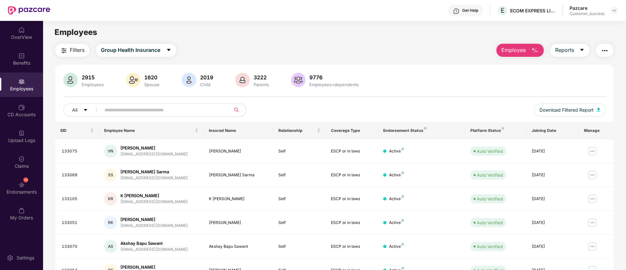
scroll to position [131, 0]
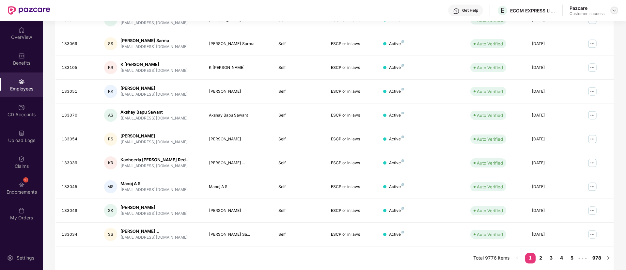
click at [617, 11] on img at bounding box center [614, 10] width 5 height 5
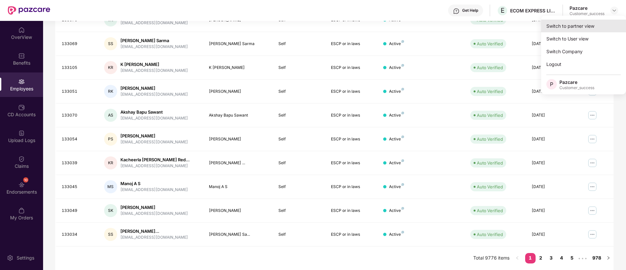
click at [586, 25] on div "Switch to partner view" at bounding box center [583, 26] width 85 height 13
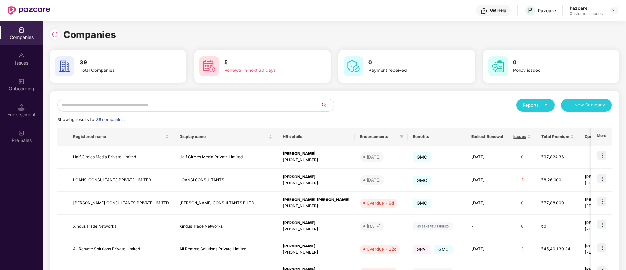
drag, startPoint x: 116, startPoint y: 95, endPoint x: 122, endPoint y: 103, distance: 9.5
click at [122, 103] on div "Reports New Company Showing results for 39 companies. Registered name Display n…" at bounding box center [335, 249] width 570 height 317
click at [122, 103] on input "text" at bounding box center [188, 105] width 263 height 13
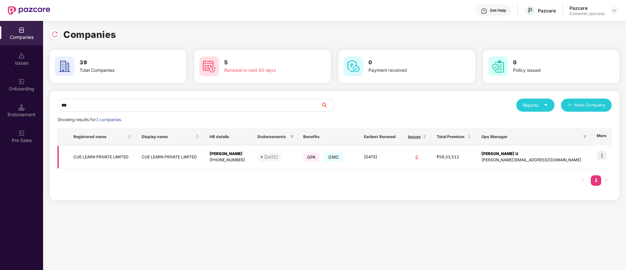
type input "***"
click at [602, 153] on img at bounding box center [601, 155] width 9 height 9
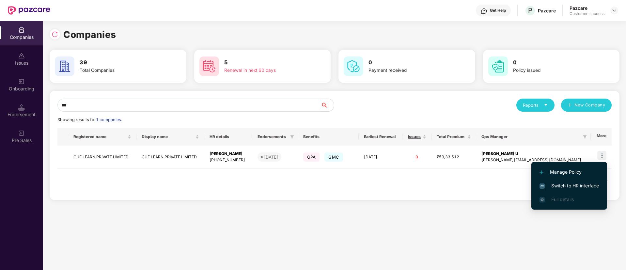
click at [591, 188] on span "Switch to HR interface" at bounding box center [569, 185] width 59 height 7
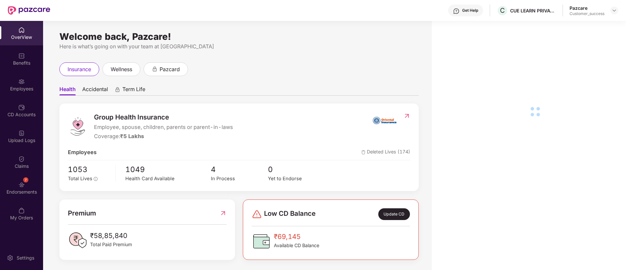
click at [21, 91] on div "Employees" at bounding box center [21, 89] width 43 height 7
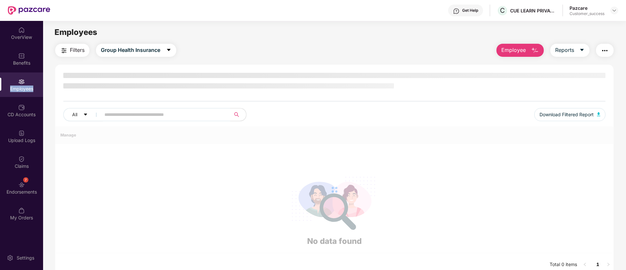
click at [21, 91] on div "Employees" at bounding box center [21, 89] width 43 height 7
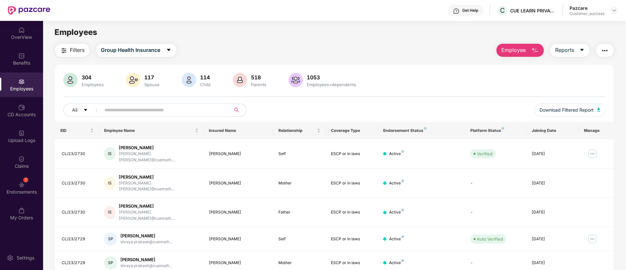
click at [517, 46] on span "Employee" at bounding box center [513, 50] width 24 height 8
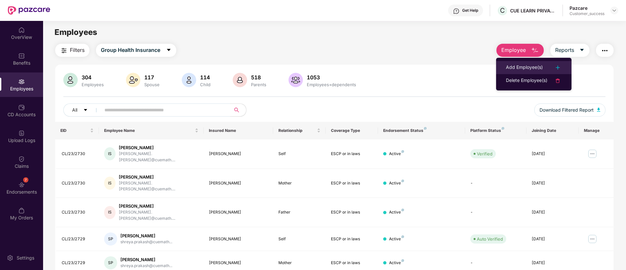
click at [516, 66] on div "Add Employee(s)" at bounding box center [524, 68] width 37 height 8
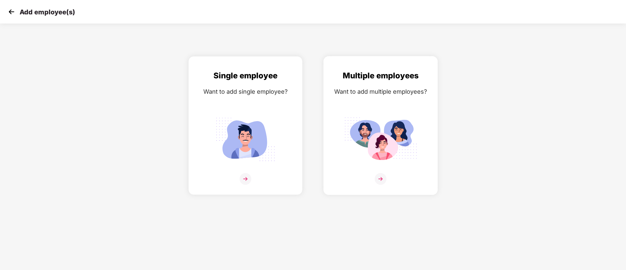
click at [396, 113] on div "Multiple employees Want to add multiple employees?" at bounding box center [380, 131] width 101 height 123
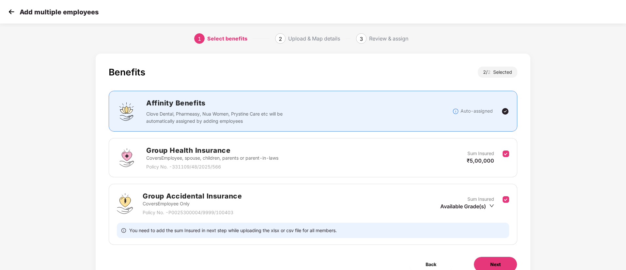
click at [501, 263] on button "Next" at bounding box center [496, 265] width 44 height 16
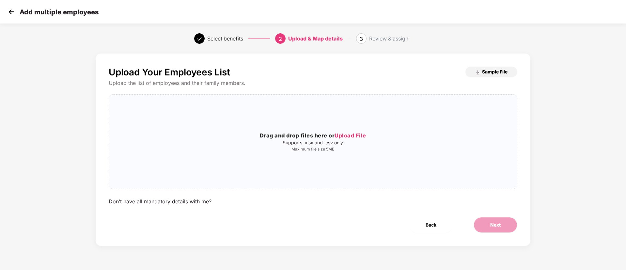
click at [496, 70] on span "Sample File" at bounding box center [494, 72] width 25 height 6
click at [357, 133] on span "Upload File" at bounding box center [351, 135] width 32 height 7
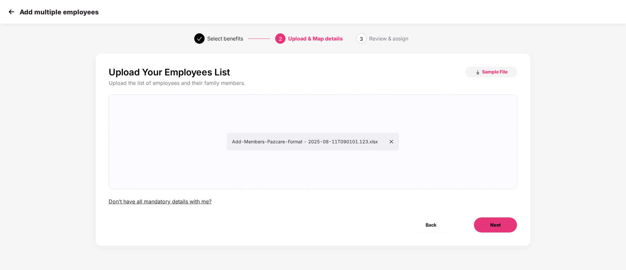
click at [499, 224] on span "Next" at bounding box center [495, 224] width 10 height 7
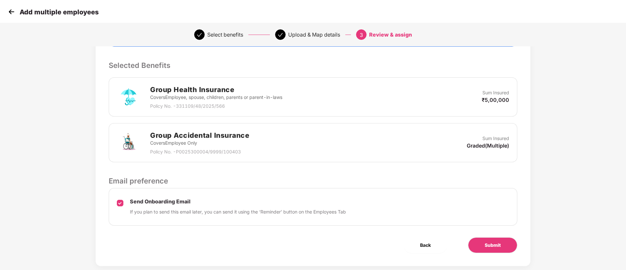
scroll to position [140, 0]
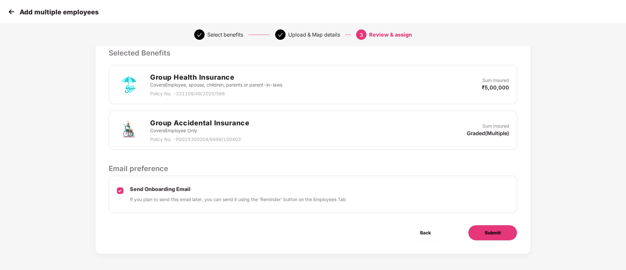
click at [503, 233] on button "Submit" at bounding box center [492, 233] width 49 height 16
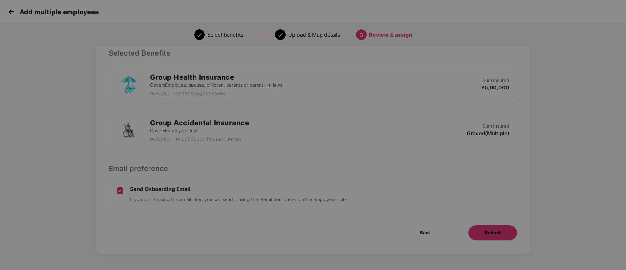
scroll to position [0, 0]
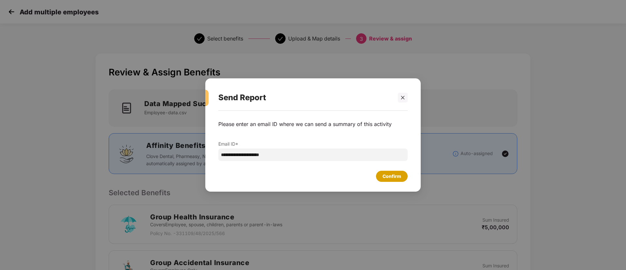
click at [381, 174] on div "Confirm" at bounding box center [392, 176] width 32 height 11
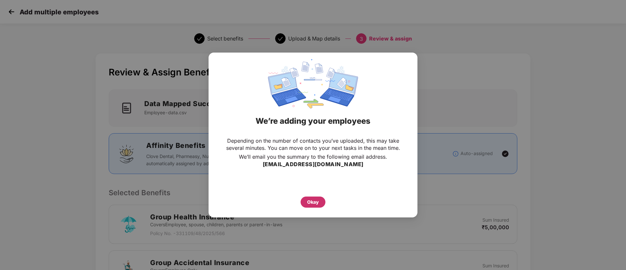
click at [307, 205] on div "Okay" at bounding box center [313, 202] width 25 height 11
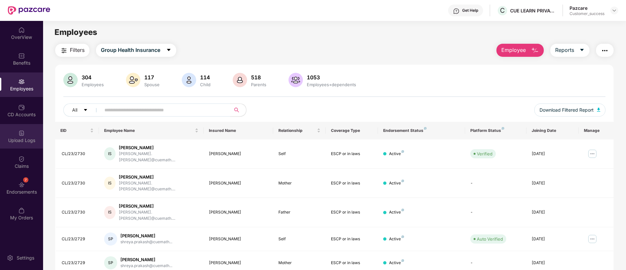
click at [31, 134] on div "Upload Logs" at bounding box center [21, 136] width 43 height 24
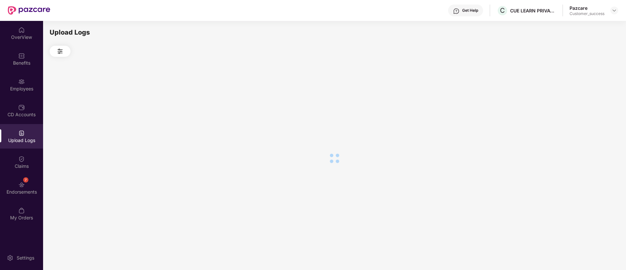
click at [31, 134] on div "Upload Logs" at bounding box center [21, 136] width 43 height 24
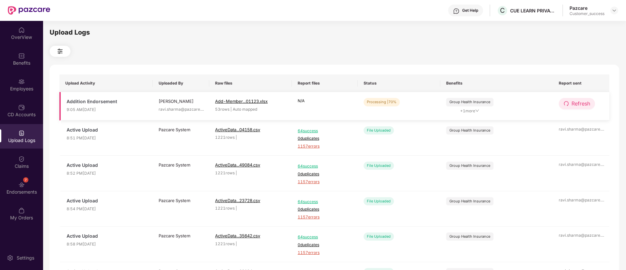
click at [588, 104] on span "Refresh" at bounding box center [581, 104] width 19 height 8
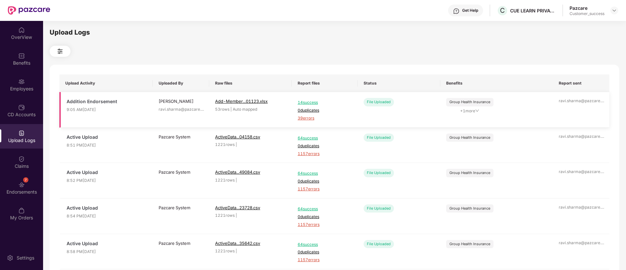
click at [304, 117] on span "39 errors" at bounding box center [325, 118] width 54 height 6
click at [19, 82] on img at bounding box center [21, 81] width 7 height 7
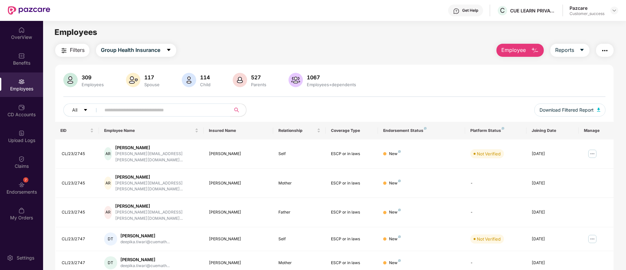
click at [513, 51] on span "Employee" at bounding box center [513, 50] width 24 height 8
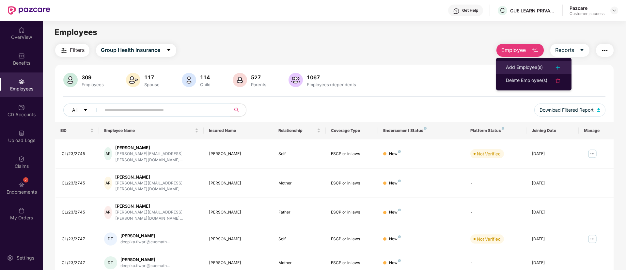
click at [522, 66] on div "Add Employee(s)" at bounding box center [524, 68] width 37 height 8
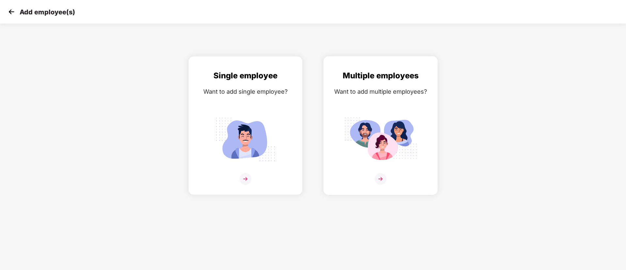
drag, startPoint x: 313, startPoint y: 127, endPoint x: 369, endPoint y: 128, distance: 55.8
click at [369, 128] on div "Multiple employees Want to add multiple employees?" at bounding box center [380, 125] width 135 height 139
click at [369, 128] on img at bounding box center [380, 139] width 73 height 51
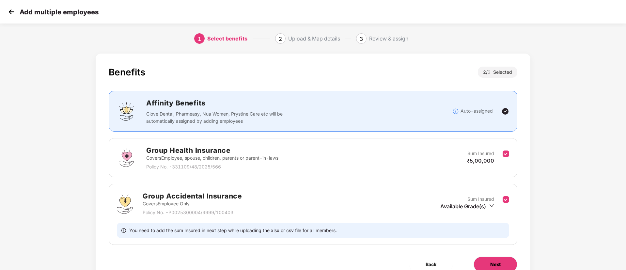
click at [494, 263] on span "Next" at bounding box center [495, 264] width 10 height 7
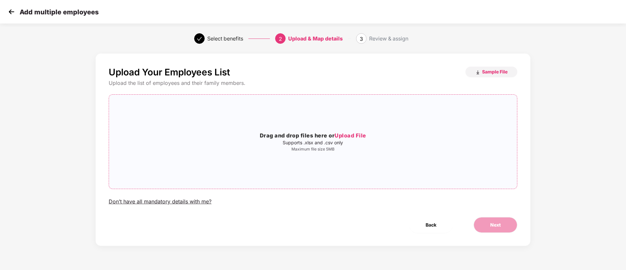
click at [352, 134] on span "Upload File" at bounding box center [351, 135] width 32 height 7
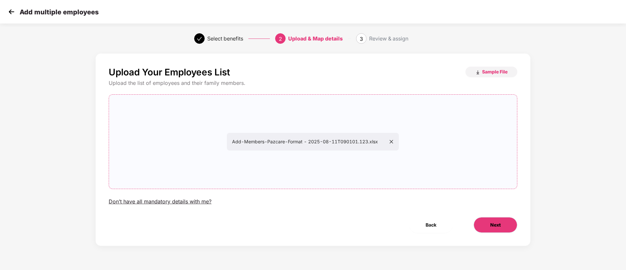
click at [488, 223] on button "Next" at bounding box center [496, 225] width 44 height 16
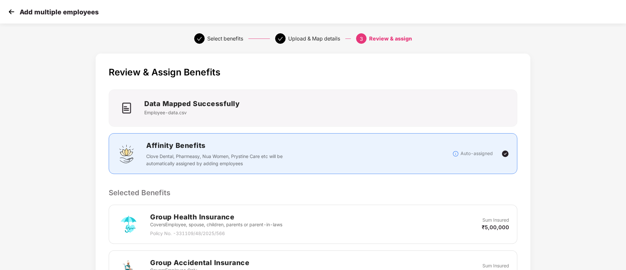
click at [488, 223] on p "Sum Insured" at bounding box center [496, 219] width 27 height 7
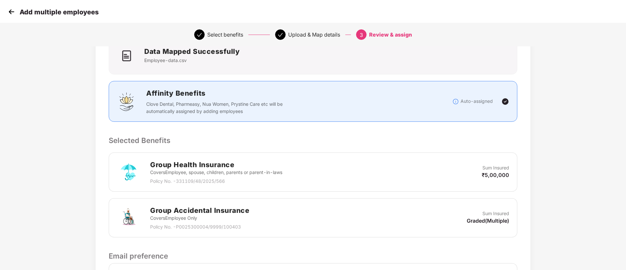
scroll to position [140, 0]
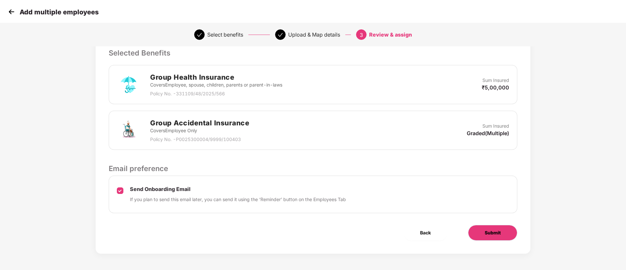
click at [496, 230] on span "Submit" at bounding box center [493, 232] width 16 height 7
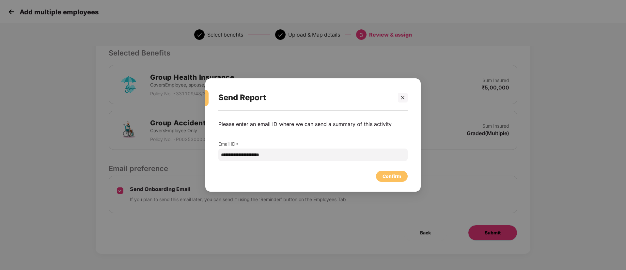
scroll to position [0, 0]
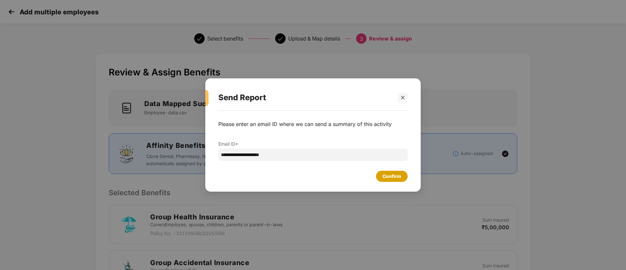
click at [394, 180] on div "Confirm" at bounding box center [392, 176] width 32 height 11
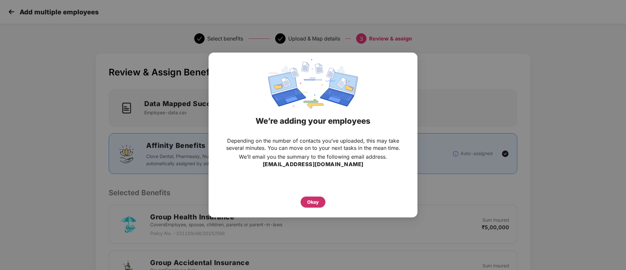
click at [316, 200] on div "Okay" at bounding box center [313, 201] width 12 height 7
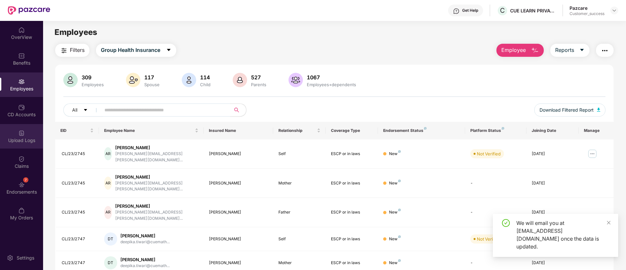
click at [32, 132] on div "Upload Logs" at bounding box center [21, 136] width 43 height 24
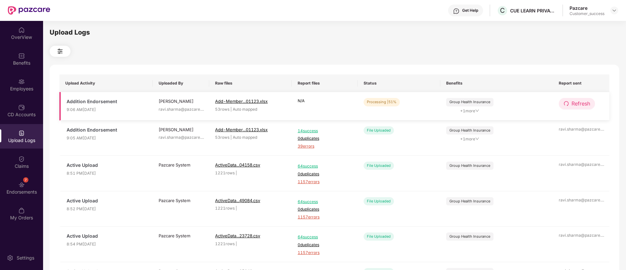
click at [564, 102] on icon "redo" at bounding box center [566, 103] width 5 height 5
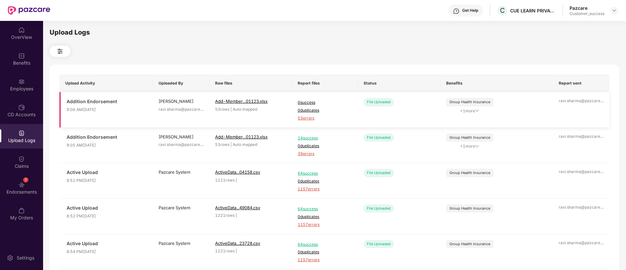
click at [310, 117] on span "53 errors" at bounding box center [325, 118] width 54 height 6
click at [12, 79] on div "Employees" at bounding box center [21, 84] width 43 height 24
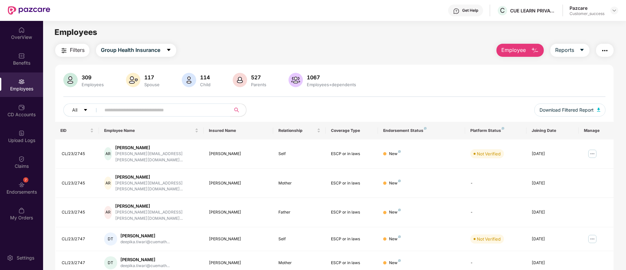
click at [523, 47] on span "Employee" at bounding box center [513, 50] width 24 height 8
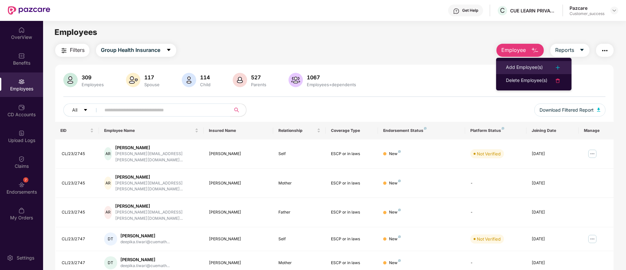
click at [514, 67] on div "Add Employee(s)" at bounding box center [524, 68] width 37 height 8
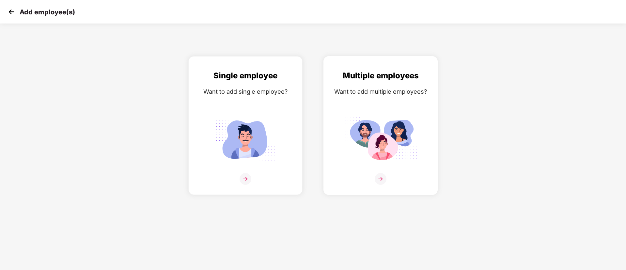
click at [414, 123] on img at bounding box center [380, 139] width 73 height 51
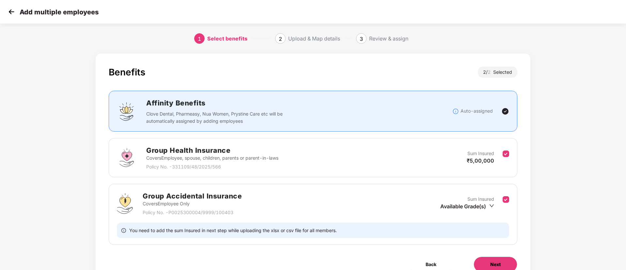
click at [503, 266] on button "Next" at bounding box center [496, 265] width 44 height 16
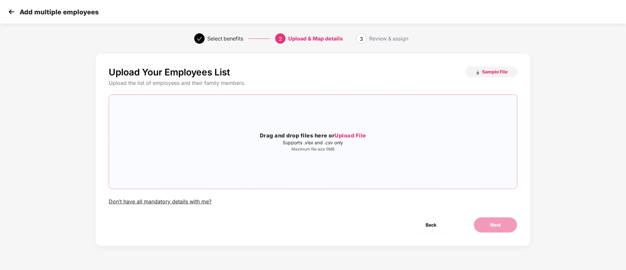
click at [364, 137] on span "Upload File" at bounding box center [351, 135] width 32 height 7
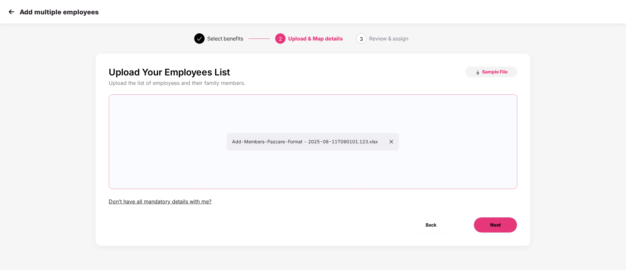
click at [508, 222] on button "Next" at bounding box center [496, 225] width 44 height 16
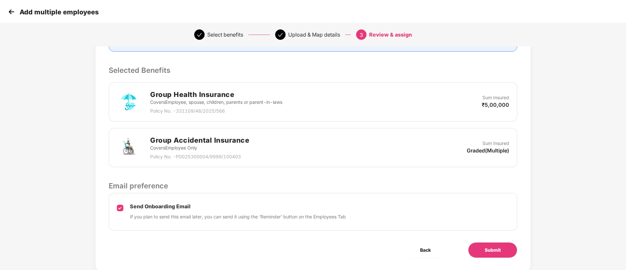
scroll to position [140, 0]
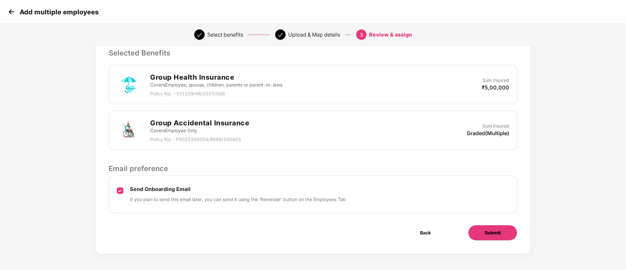
click at [497, 233] on span "Submit" at bounding box center [493, 232] width 16 height 7
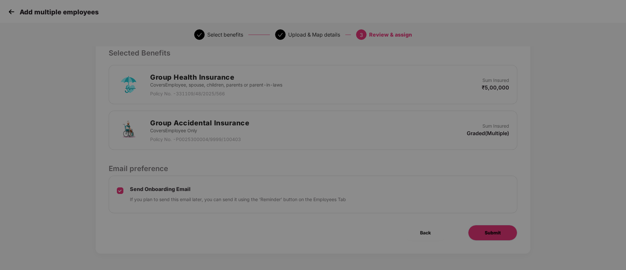
scroll to position [0, 0]
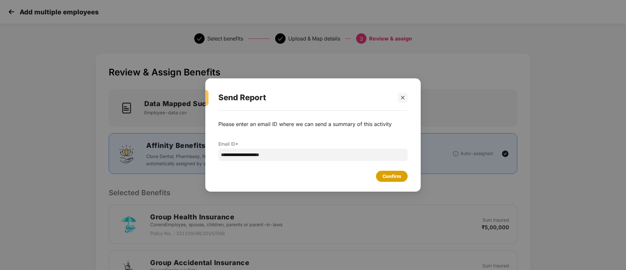
click at [386, 177] on div "Confirm" at bounding box center [392, 176] width 19 height 7
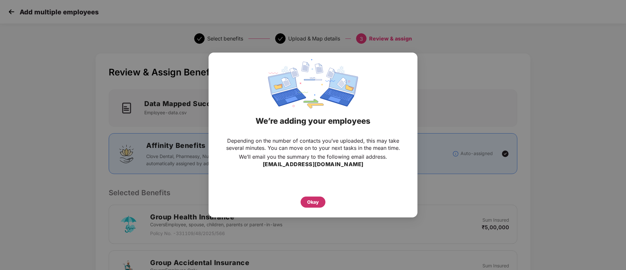
click at [310, 201] on div "Okay" at bounding box center [313, 201] width 12 height 7
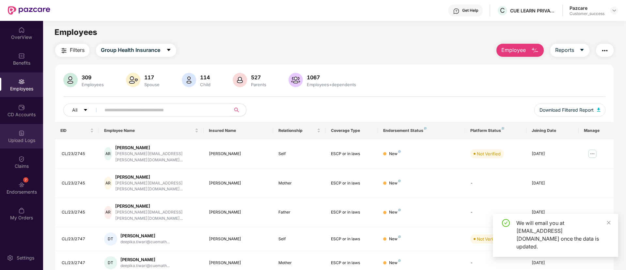
click at [12, 139] on div "Upload Logs" at bounding box center [21, 140] width 43 height 7
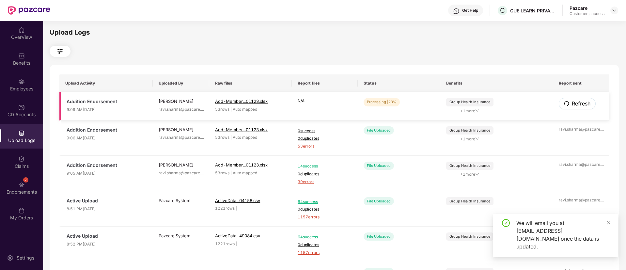
click at [583, 106] on span "Refresh" at bounding box center [581, 104] width 19 height 8
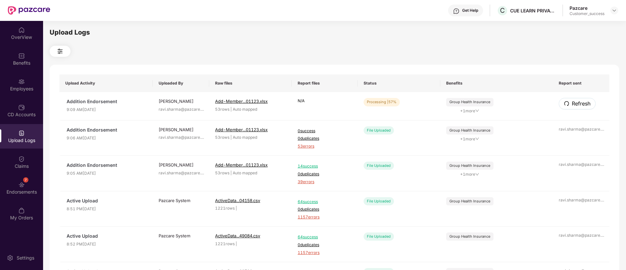
click at [583, 106] on span "Refresh" at bounding box center [581, 104] width 19 height 8
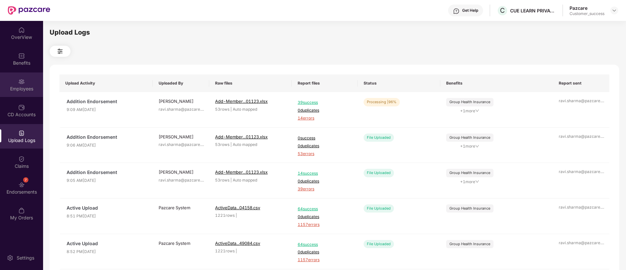
click at [14, 75] on div "Employees" at bounding box center [21, 84] width 43 height 24
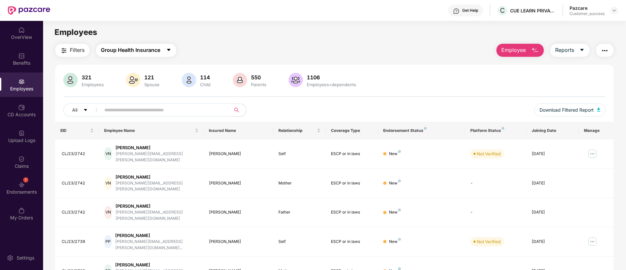
click at [141, 53] on span "Group Health Insurance" at bounding box center [130, 50] width 59 height 8
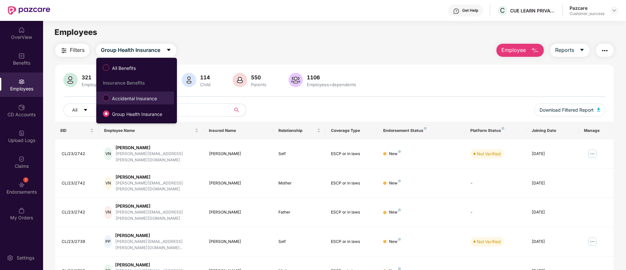
click at [148, 101] on span "Accidental Insurance" at bounding box center [134, 98] width 50 height 7
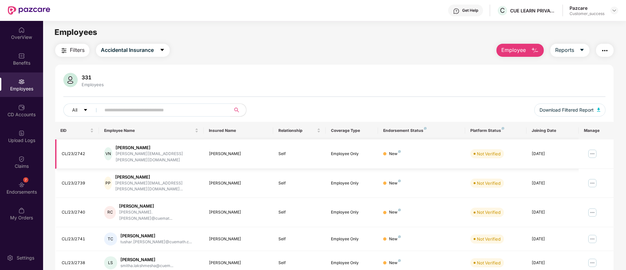
click at [75, 151] on div "CL/23/2742" at bounding box center [78, 154] width 32 height 6
copy div "2742"
click at [75, 151] on div "CL/23/2742" at bounding box center [78, 154] width 32 height 6
click at [515, 51] on span "Employee" at bounding box center [513, 50] width 24 height 8
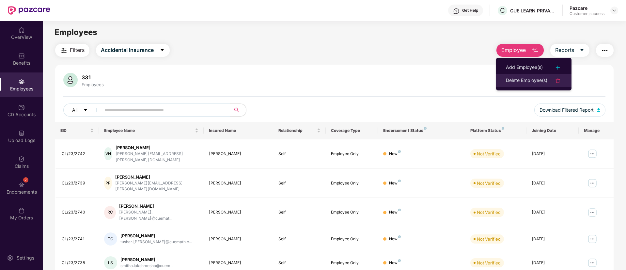
click at [535, 80] on div "Delete Employee(s)" at bounding box center [526, 81] width 41 height 8
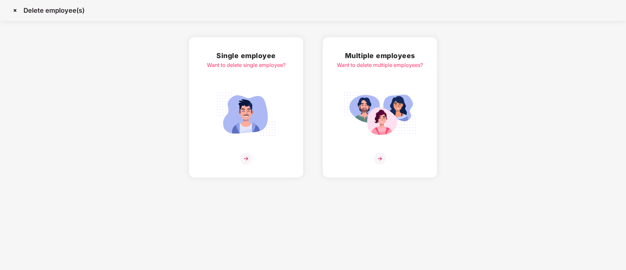
click at [377, 97] on img at bounding box center [379, 114] width 73 height 51
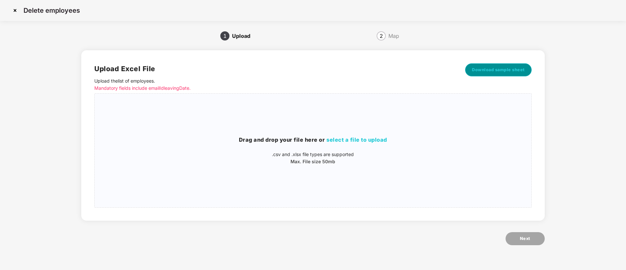
click at [505, 64] on button "Download sample sheet" at bounding box center [498, 69] width 67 height 13
click at [351, 143] on h3 "Drag and drop your file here or select a file to upload" at bounding box center [313, 140] width 436 height 8
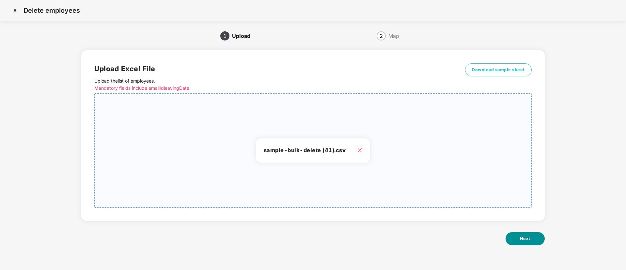
click at [542, 237] on button "Next" at bounding box center [525, 238] width 39 height 13
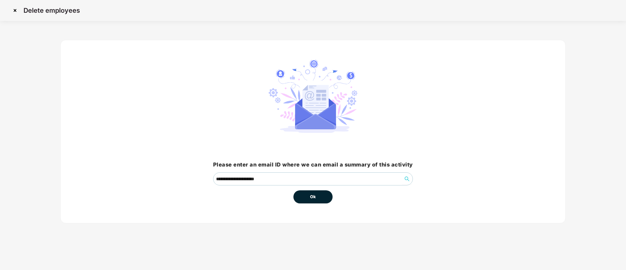
click at [315, 195] on span "Ok" at bounding box center [313, 197] width 6 height 7
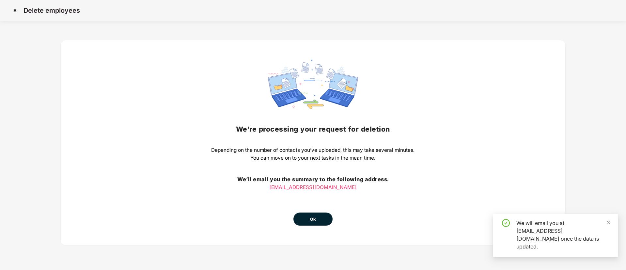
click at [306, 216] on button "Ok" at bounding box center [312, 219] width 39 height 13
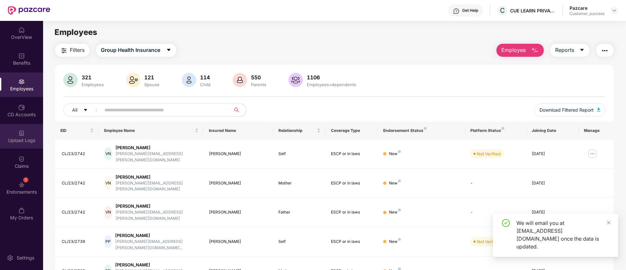
click at [12, 142] on div "Upload Logs" at bounding box center [21, 140] width 43 height 7
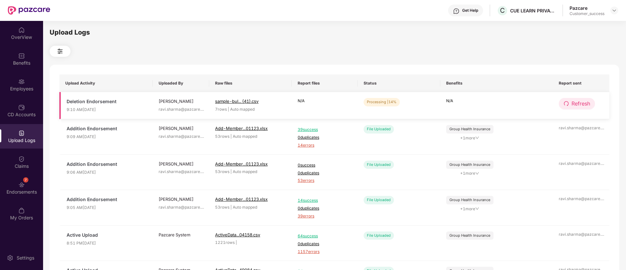
click at [591, 102] on button "Refresh" at bounding box center [577, 103] width 36 height 11
click at [567, 101] on icon "redo" at bounding box center [566, 103] width 5 height 5
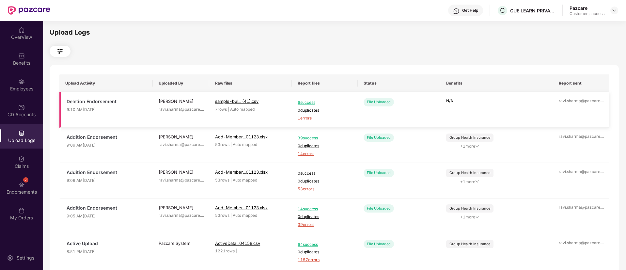
click at [305, 117] on span "1 errors" at bounding box center [325, 118] width 54 height 6
click at [8, 80] on div "Employees" at bounding box center [21, 84] width 43 height 24
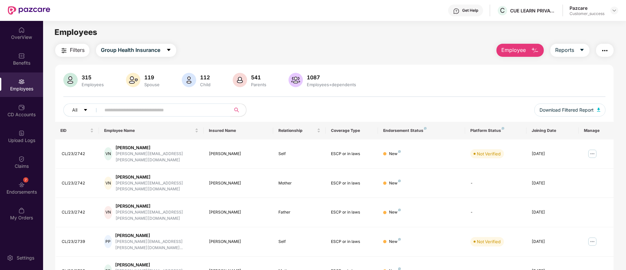
click at [223, 112] on span at bounding box center [225, 110] width 4 height 10
type input "*"
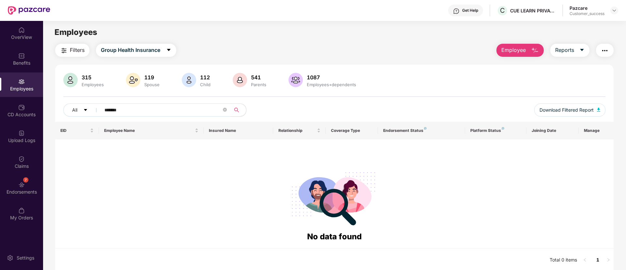
type input "*******"
paste input "text"
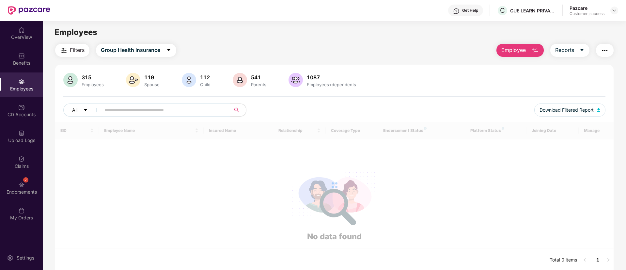
paste input "text"
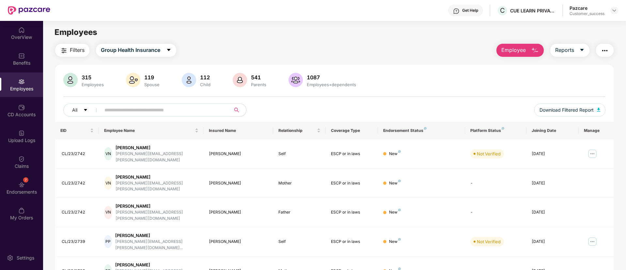
paste input "**********"
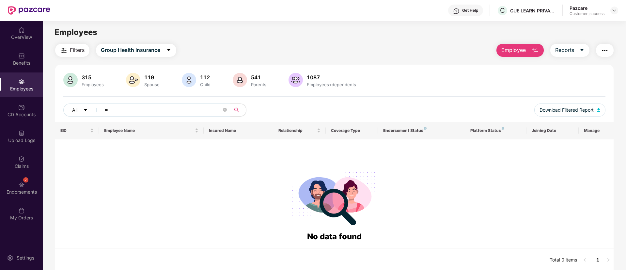
type input "*"
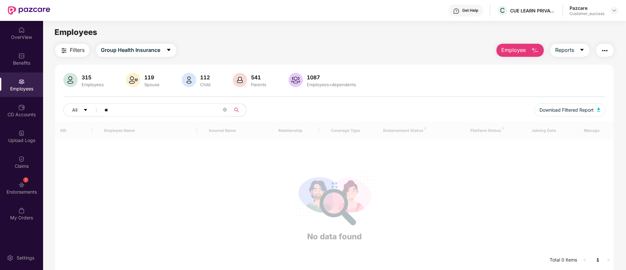
type input "*"
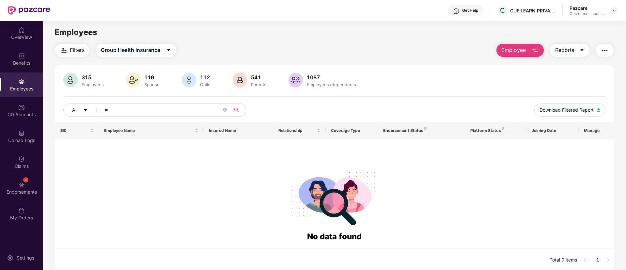
type input "*"
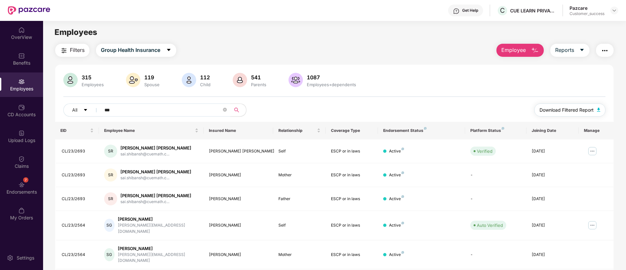
type input "***"
click at [572, 111] on span "Download Filtered Report" at bounding box center [567, 109] width 54 height 7
click at [616, 9] on img at bounding box center [614, 10] width 5 height 5
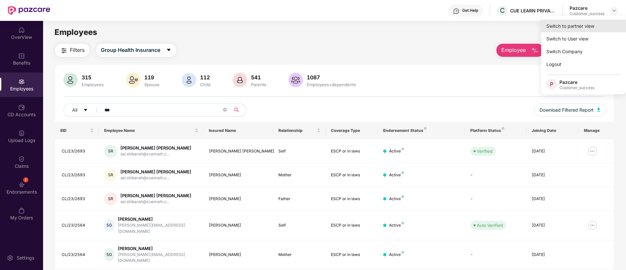
click at [594, 25] on div "Switch to partner view" at bounding box center [583, 26] width 85 height 13
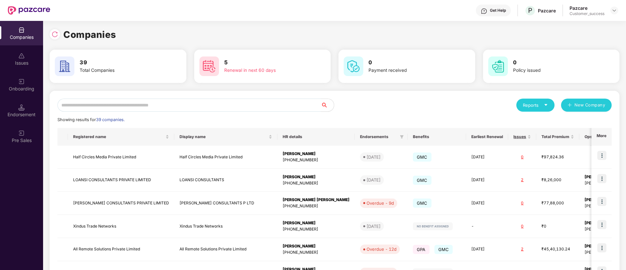
click at [227, 100] on input "text" at bounding box center [188, 105] width 263 height 13
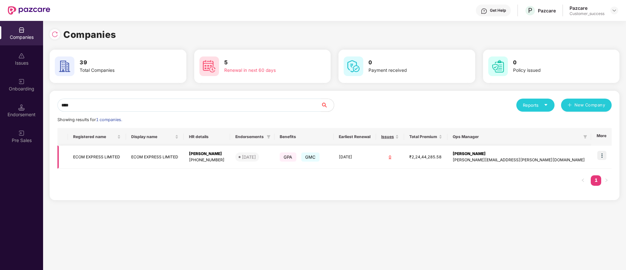
type input "****"
click at [601, 156] on img at bounding box center [601, 155] width 9 height 9
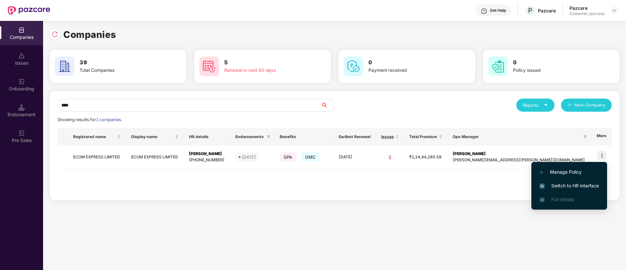
click at [585, 183] on span "Switch to HR interface" at bounding box center [569, 185] width 59 height 7
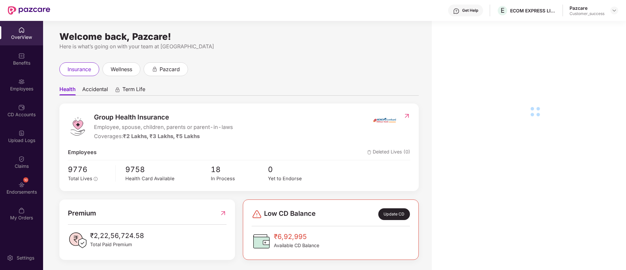
click at [23, 90] on div "Employees" at bounding box center [21, 89] width 43 height 7
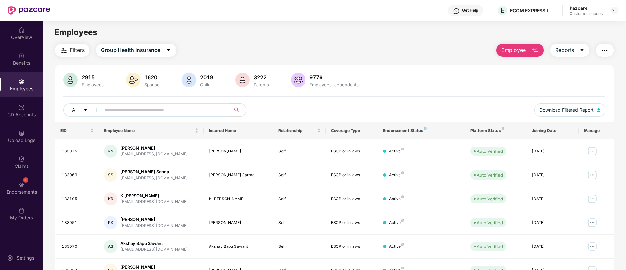
click at [180, 110] on input "text" at bounding box center [162, 110] width 117 height 10
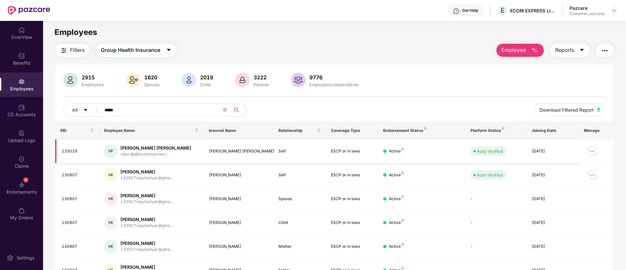
type input "*****"
click at [594, 148] on img at bounding box center [592, 151] width 10 height 10
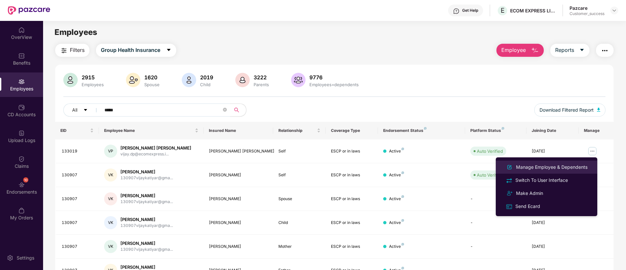
click at [555, 165] on div "Manage Employee & Dependents" at bounding box center [552, 167] width 74 height 7
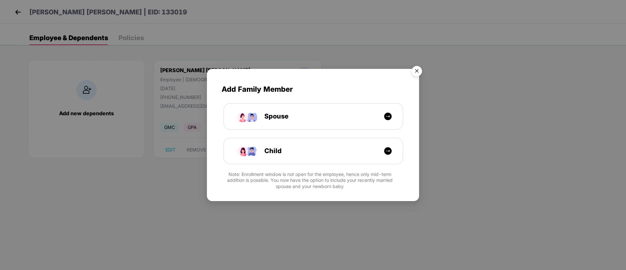
click at [415, 72] on img "Close" at bounding box center [417, 72] width 18 height 18
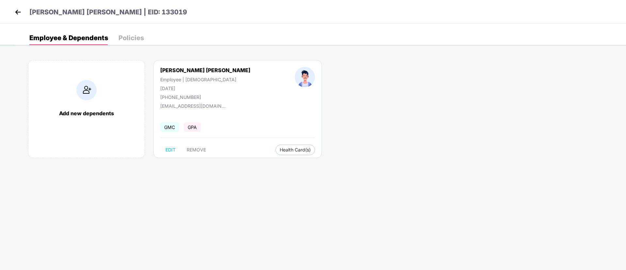
click at [185, 73] on div "[PERSON_NAME] [PERSON_NAME]" at bounding box center [205, 70] width 90 height 7
copy div "[PERSON_NAME] [PERSON_NAME]"
click at [185, 73] on div "[PERSON_NAME] [PERSON_NAME]" at bounding box center [205, 70] width 90 height 7
click at [187, 107] on div "[EMAIL_ADDRESS][DOMAIN_NAME]" at bounding box center [192, 106] width 65 height 6
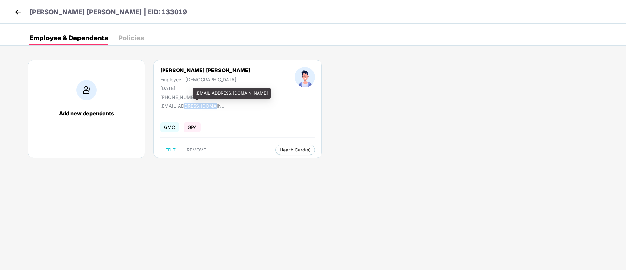
click at [187, 107] on div "[EMAIL_ADDRESS][DOMAIN_NAME]" at bounding box center [192, 106] width 65 height 6
copy div "[EMAIL_ADDRESS][DOMAIN_NAME]"
click at [187, 107] on div "[EMAIL_ADDRESS][DOMAIN_NAME]" at bounding box center [192, 106] width 65 height 6
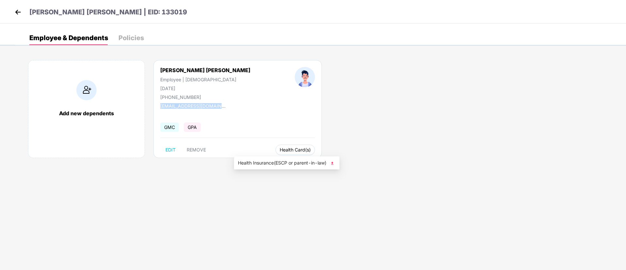
click at [280, 149] on span "Health Card(s)" at bounding box center [295, 149] width 31 height 3
click at [335, 163] on img at bounding box center [332, 163] width 7 height 7
click at [180, 73] on div "[PERSON_NAME] [PERSON_NAME]" at bounding box center [205, 70] width 90 height 7
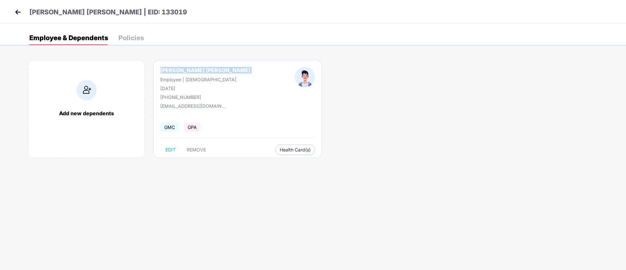
copy div "[PERSON_NAME] [PERSON_NAME]"
click at [180, 73] on div "[PERSON_NAME] [PERSON_NAME]" at bounding box center [205, 70] width 90 height 7
click at [170, 88] on div "[DATE]" at bounding box center [205, 89] width 90 height 6
copy div "[DATE]"
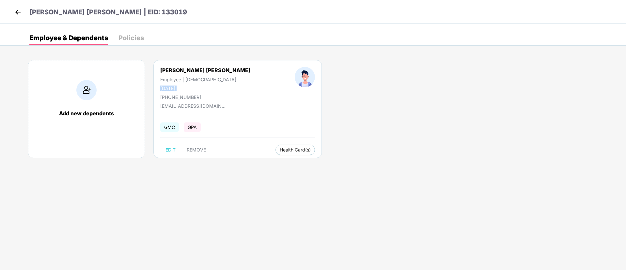
click at [170, 88] on div "[DATE]" at bounding box center [205, 89] width 90 height 6
click at [175, 106] on div "[EMAIL_ADDRESS][DOMAIN_NAME]" at bounding box center [192, 106] width 65 height 6
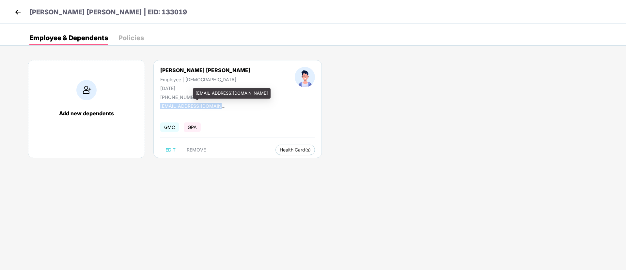
copy div "[EMAIL_ADDRESS][DOMAIN_NAME]"
click at [190, 96] on div "[PHONE_NUMBER]" at bounding box center [205, 97] width 90 height 6
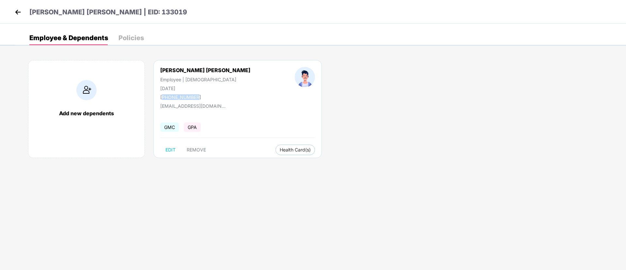
copy div "917710988628"
